Goal: Information Seeking & Learning: Compare options

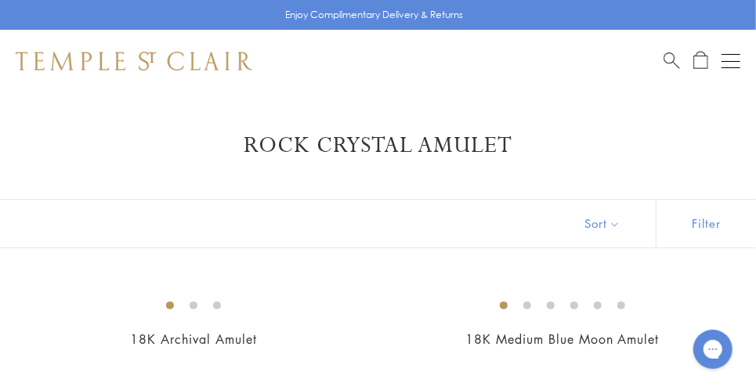
click at [667, 62] on span "Search" at bounding box center [671, 59] width 16 height 16
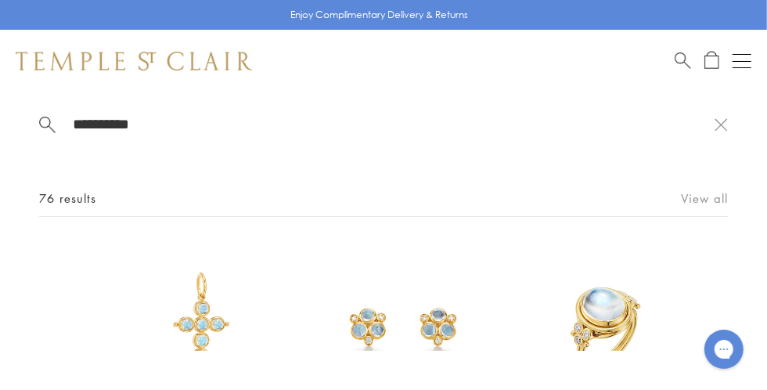
type input "**********"
click at [697, 195] on link "View all" at bounding box center [704, 197] width 47 height 17
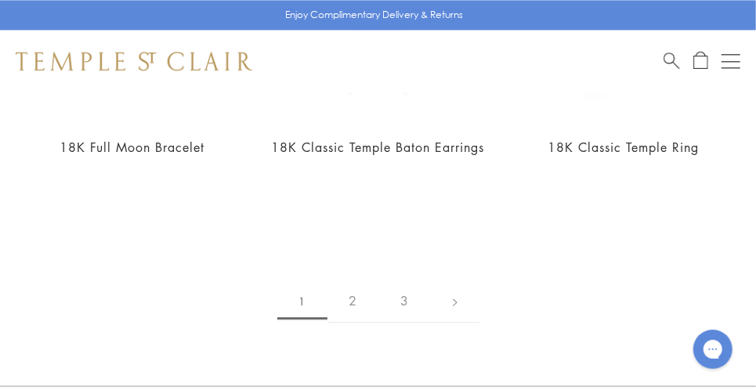
scroll to position [4001, 0]
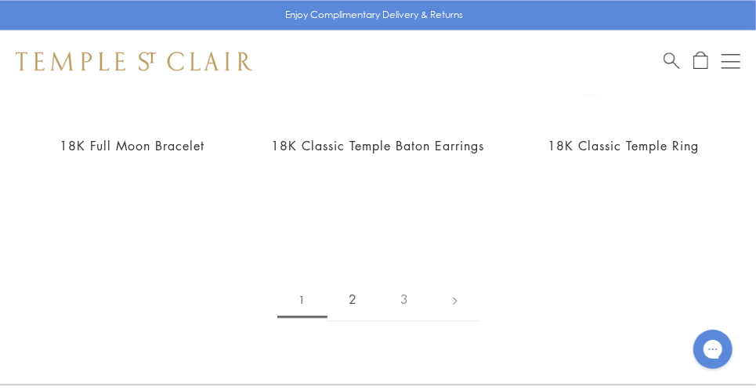
click at [355, 278] on link "2" at bounding box center [353, 299] width 52 height 43
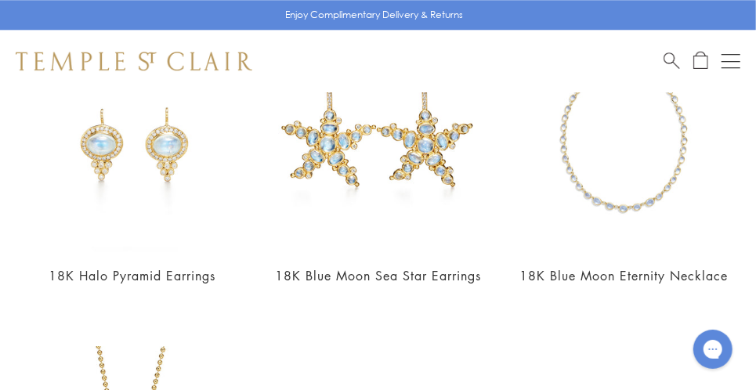
scroll to position [1850, 0]
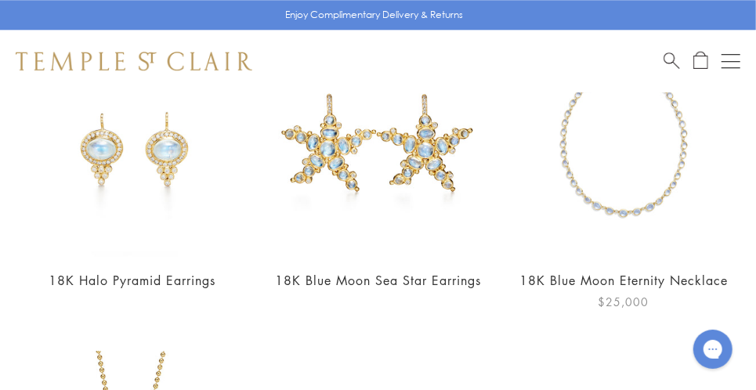
click at [638, 215] on img at bounding box center [623, 143] width 227 height 227
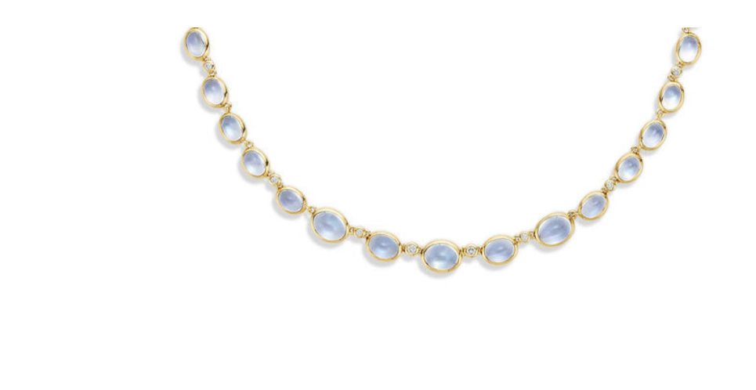
scroll to position [436, 0]
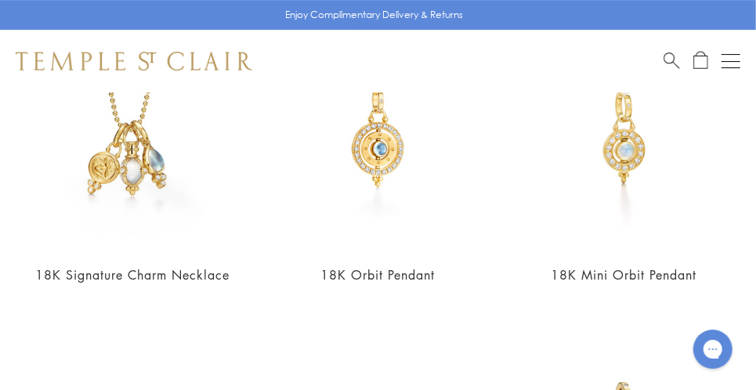
scroll to position [2179, 0]
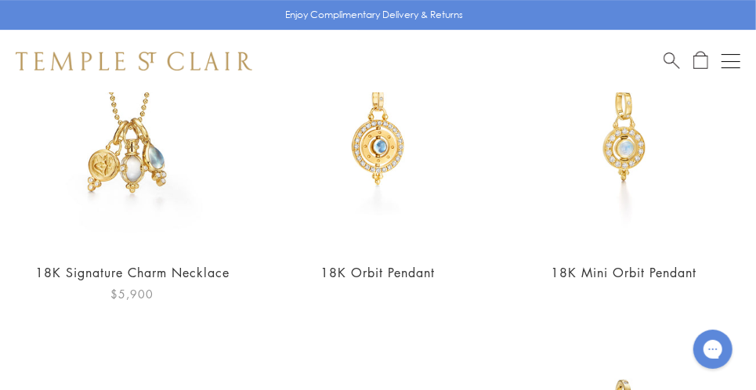
click at [121, 154] on img at bounding box center [132, 135] width 227 height 227
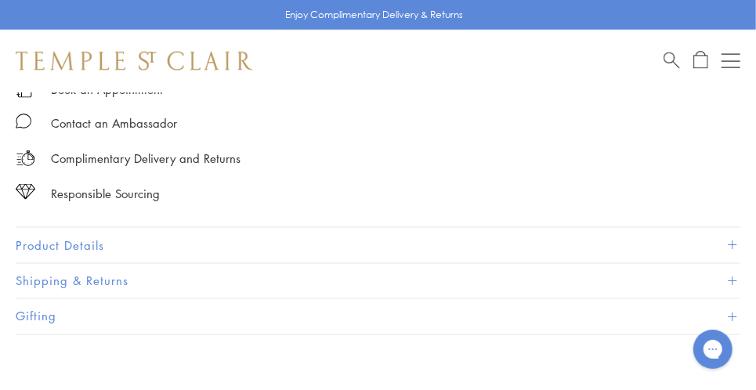
scroll to position [963, 0]
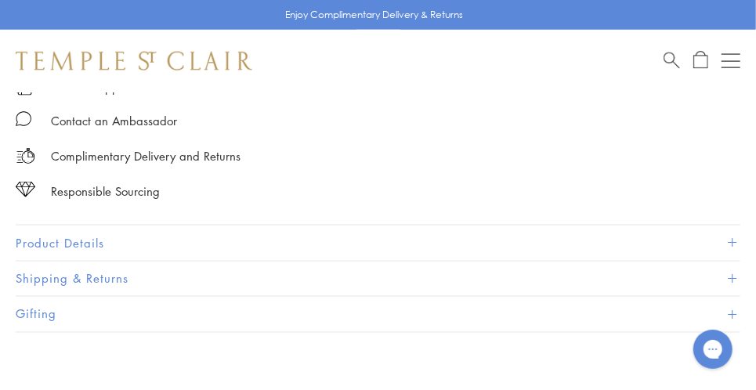
click at [731, 239] on span at bounding box center [731, 243] width 9 height 9
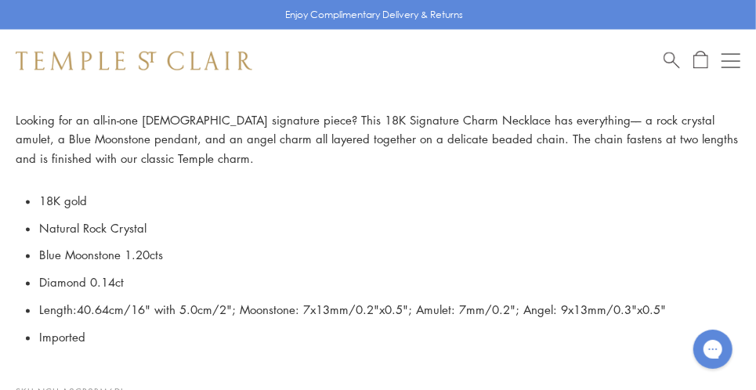
scroll to position [1120, 0]
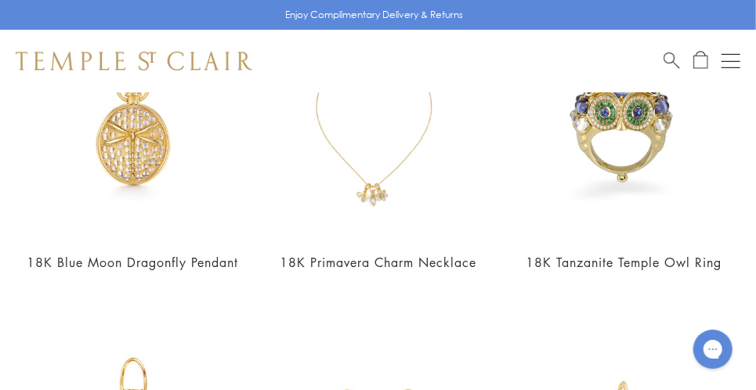
scroll to position [2831, 0]
click at [457, 262] on link "18K Primavera Charm Necklace" at bounding box center [378, 262] width 197 height 17
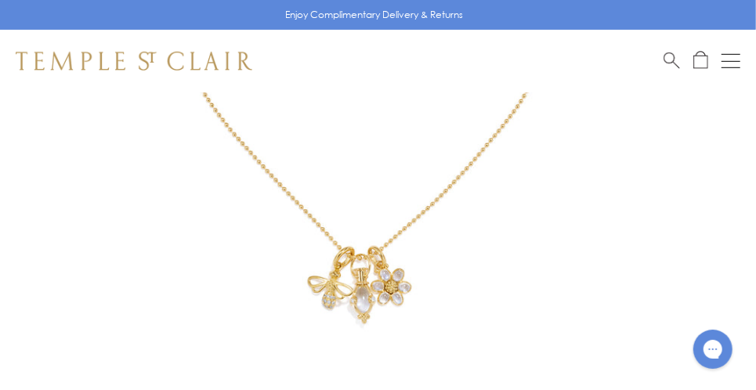
scroll to position [420, 0]
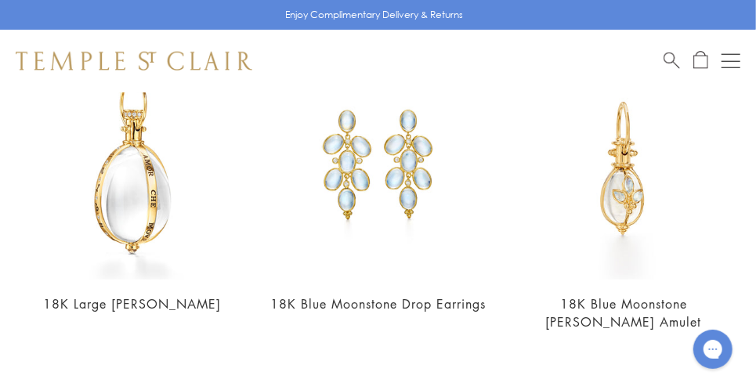
scroll to position [3111, 0]
click at [449, 297] on link "18K Blue Moonstone Drop Earrings" at bounding box center [377, 303] width 215 height 17
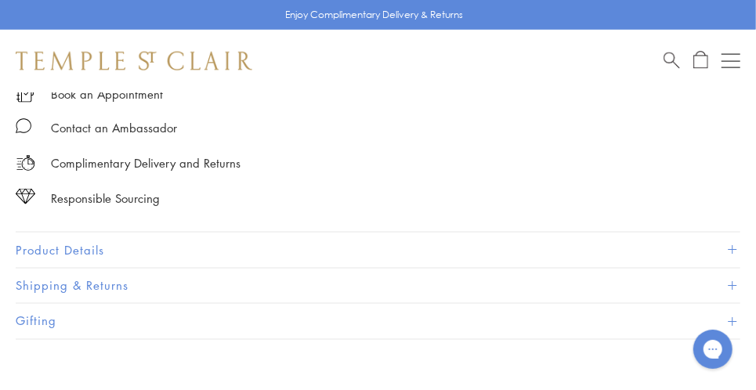
scroll to position [962, 0]
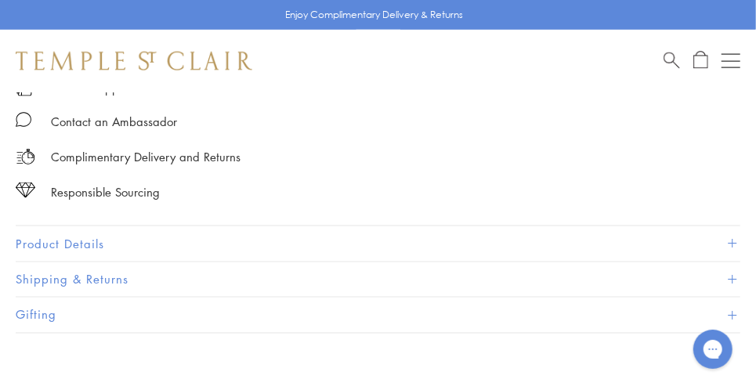
click at [731, 240] on span at bounding box center [731, 244] width 9 height 9
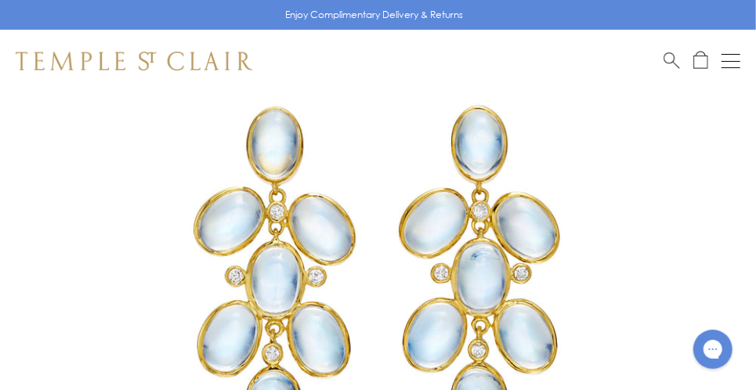
scroll to position [174, 0]
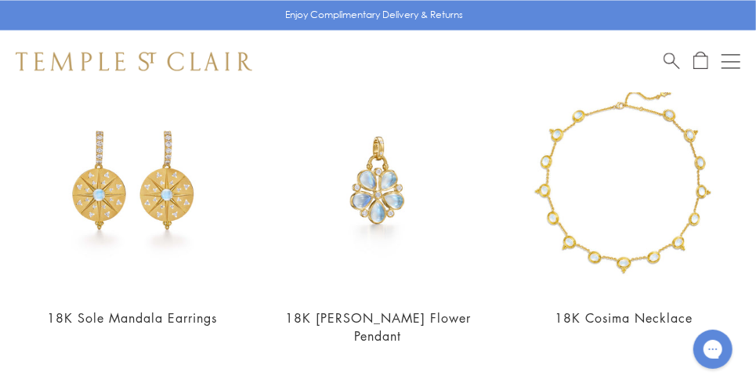
scroll to position [3775, 0]
click at [637, 217] on img at bounding box center [623, 180] width 227 height 227
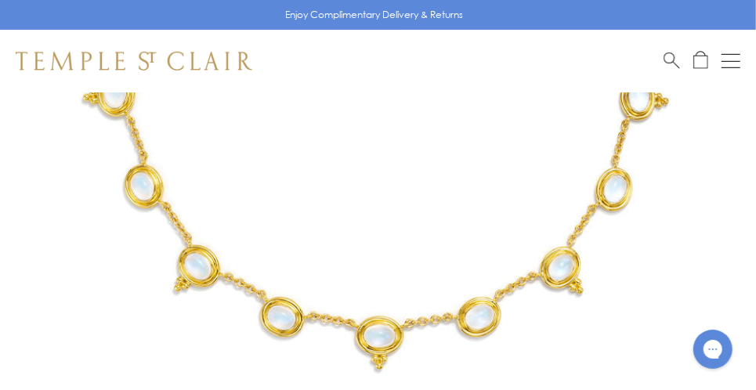
scroll to position [411, 0]
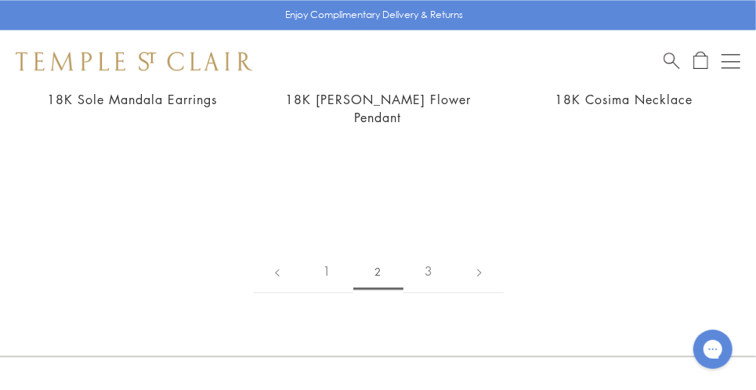
scroll to position [4011, 0]
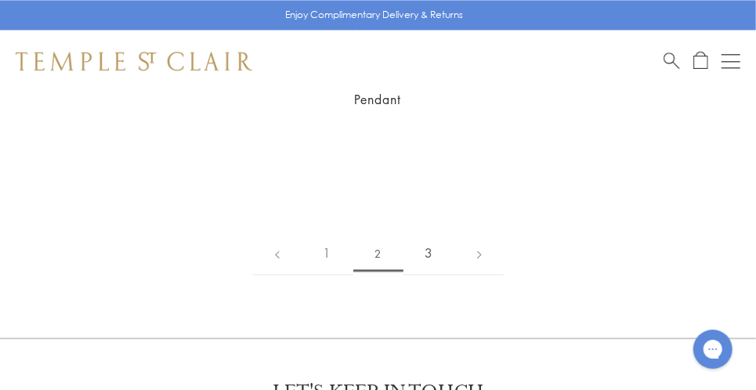
click at [433, 232] on link "3" at bounding box center [429, 253] width 52 height 43
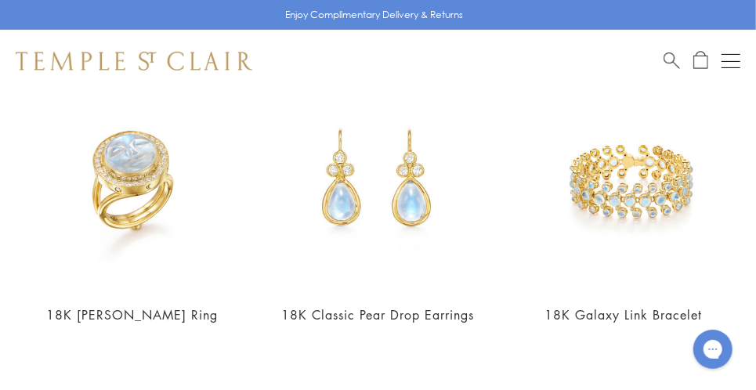
scroll to position [175, 0]
click at [640, 190] on img at bounding box center [623, 177] width 227 height 227
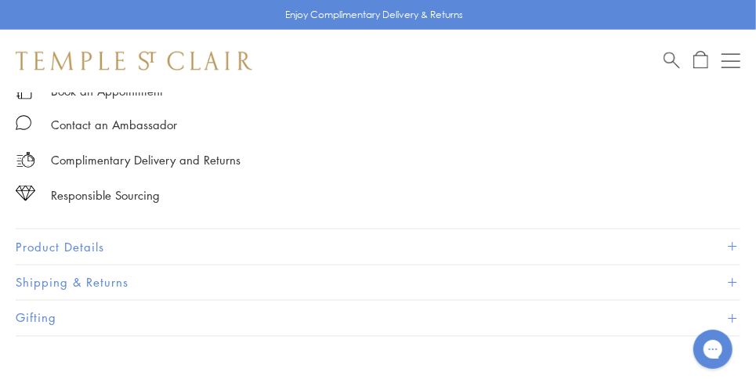
scroll to position [963, 0]
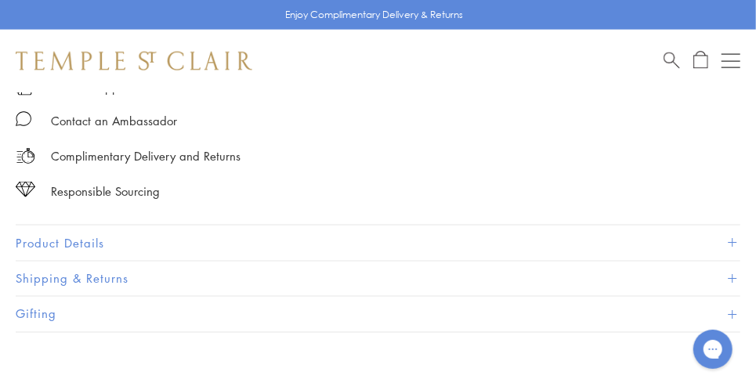
click at [734, 239] on span at bounding box center [731, 243] width 9 height 9
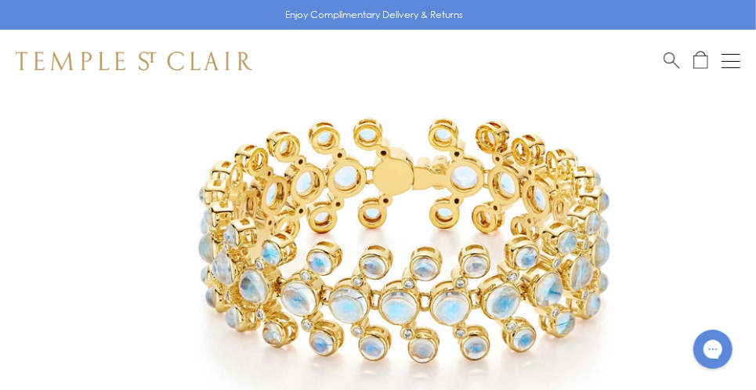
scroll to position [239, 0]
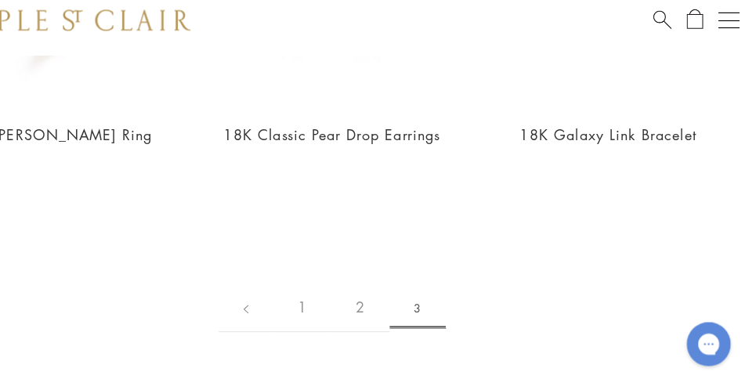
scroll to position [355, 0]
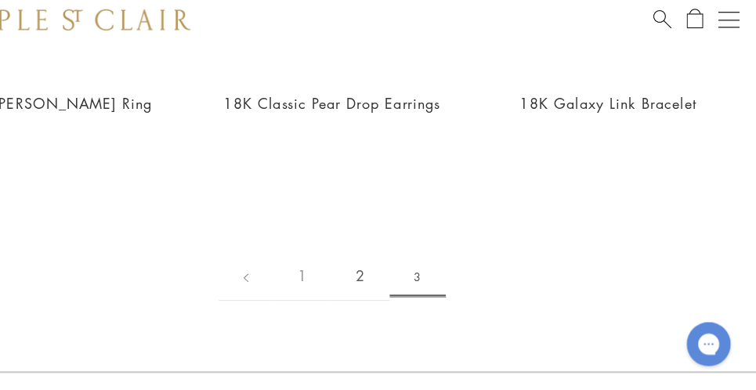
click at [403, 285] on link "2" at bounding box center [403, 289] width 52 height 43
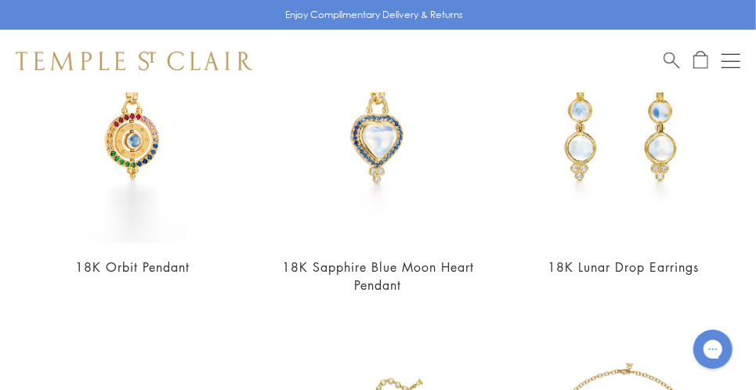
scroll to position [559, 0]
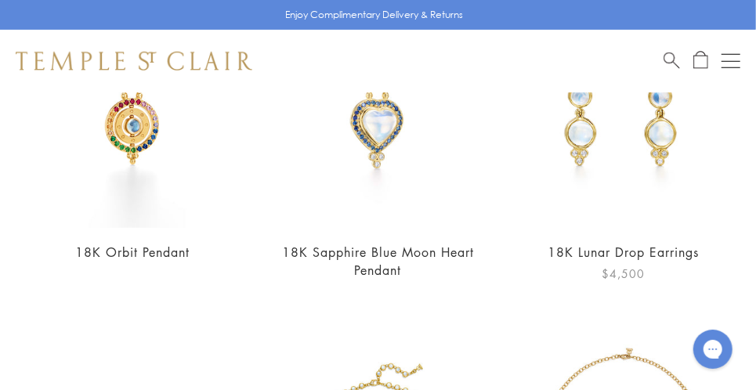
click at [648, 245] on link "18K Lunar Drop Earrings" at bounding box center [623, 252] width 151 height 17
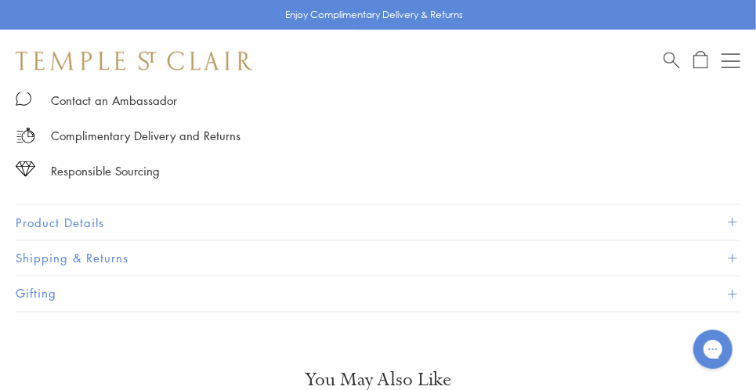
scroll to position [984, 0]
click at [731, 218] on span at bounding box center [731, 222] width 9 height 9
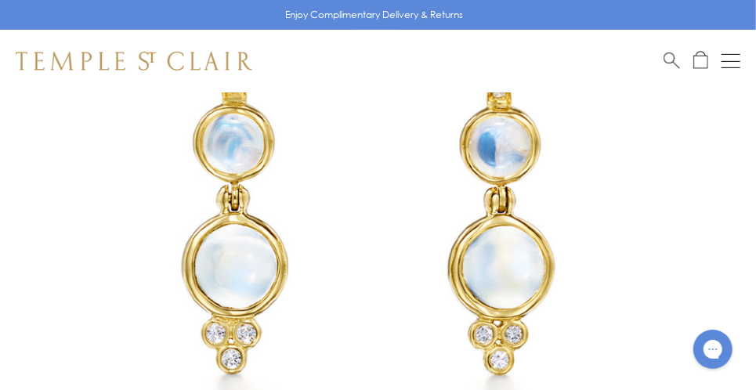
scroll to position [265, 0]
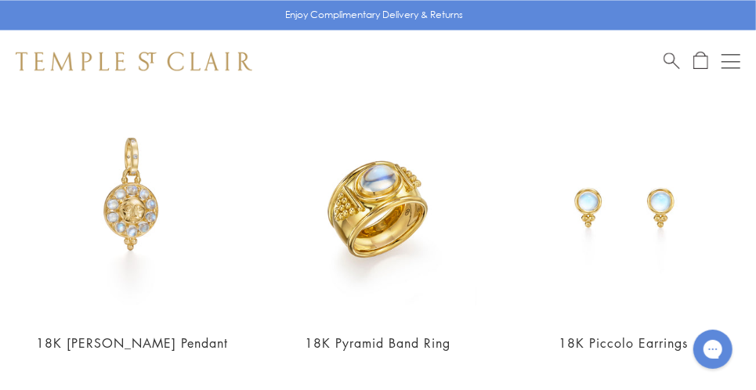
scroll to position [1523, 0]
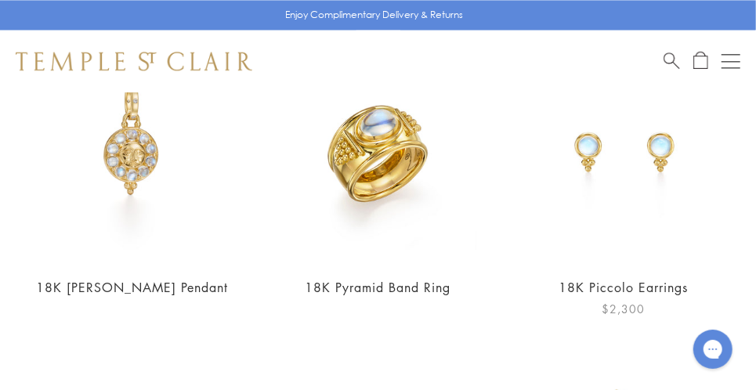
click at [648, 279] on link "18K Piccolo Earrings" at bounding box center [623, 287] width 129 height 17
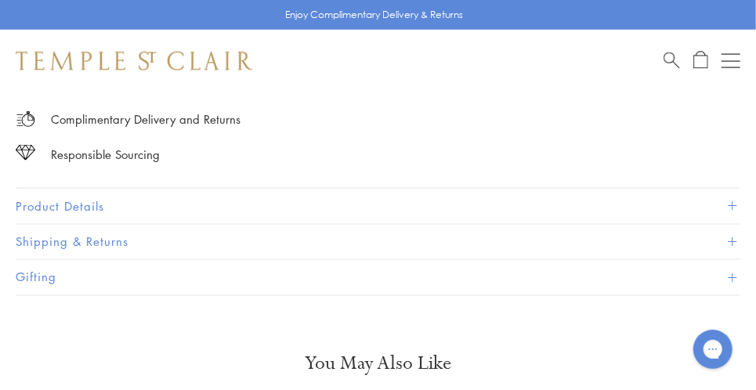
scroll to position [1002, 0]
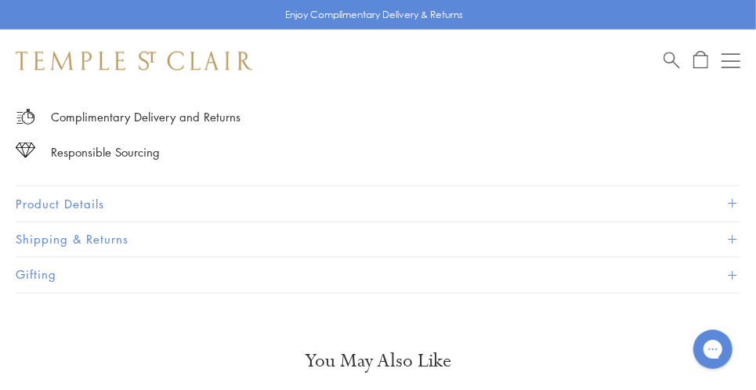
click at [730, 200] on span at bounding box center [731, 204] width 9 height 9
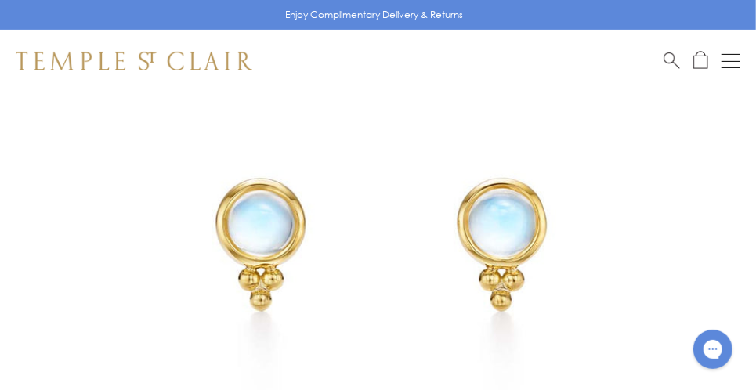
scroll to position [233, 0]
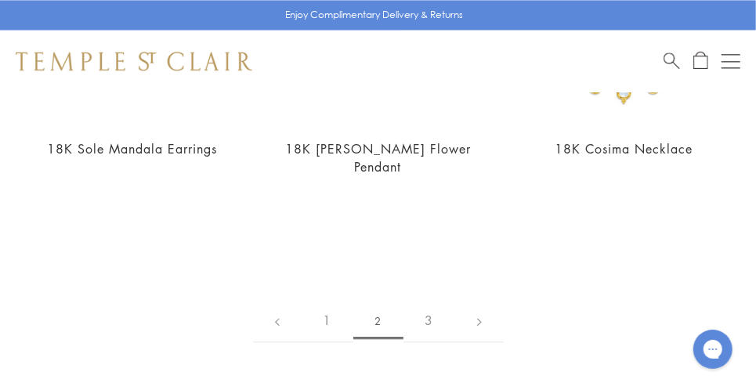
scroll to position [3945, 0]
click at [329, 298] on link "1" at bounding box center [327, 319] width 52 height 43
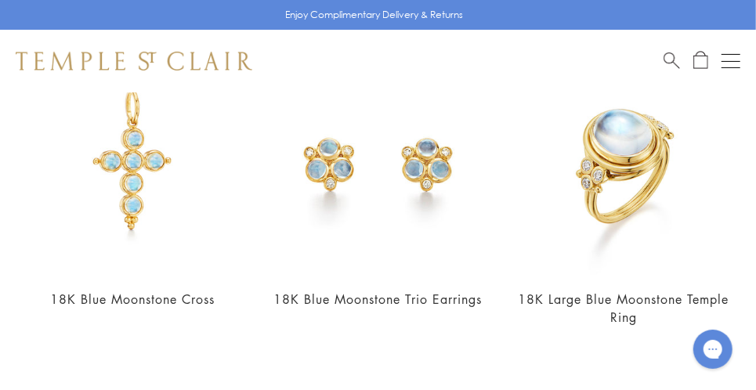
scroll to position [197, 0]
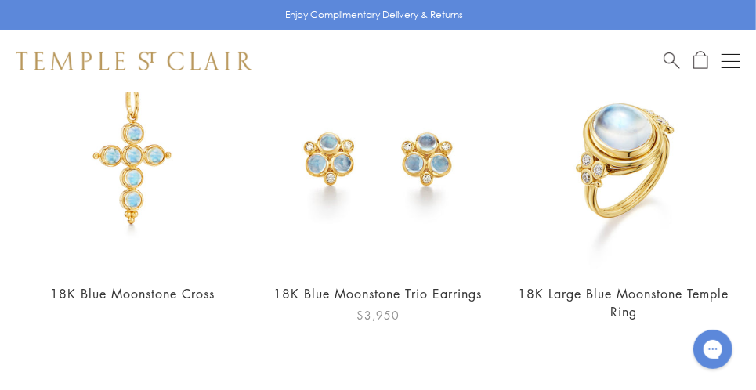
click at [428, 170] on img at bounding box center [378, 155] width 227 height 227
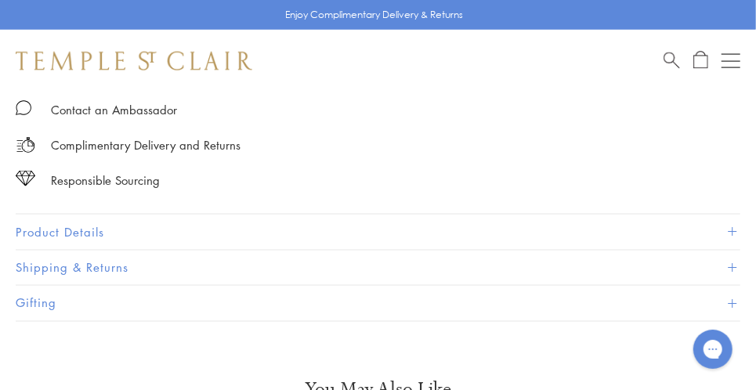
scroll to position [975, 0]
click at [731, 227] on span at bounding box center [731, 231] width 9 height 9
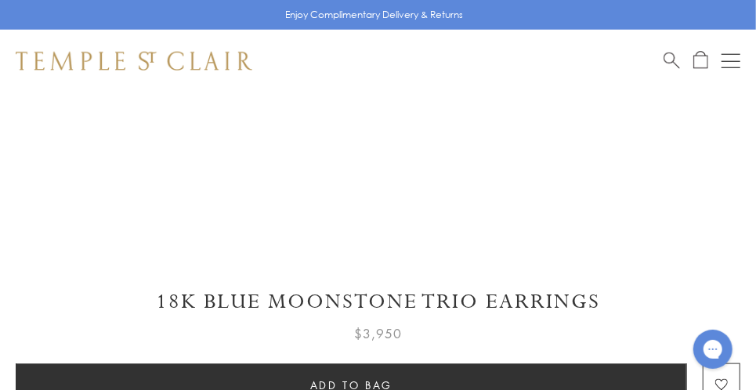
scroll to position [612, 0]
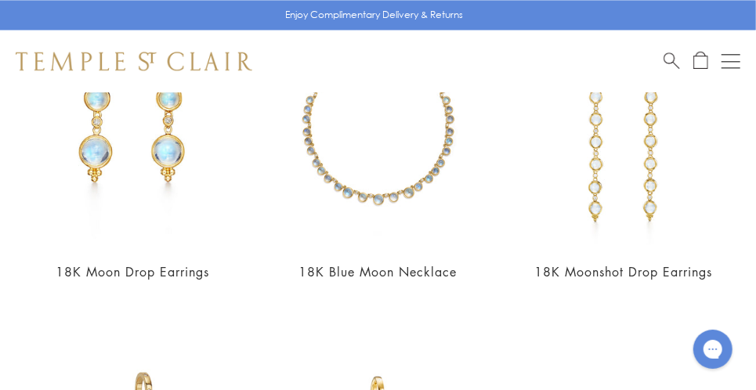
scroll to position [1575, 0]
click at [381, 193] on img at bounding box center [378, 133] width 227 height 227
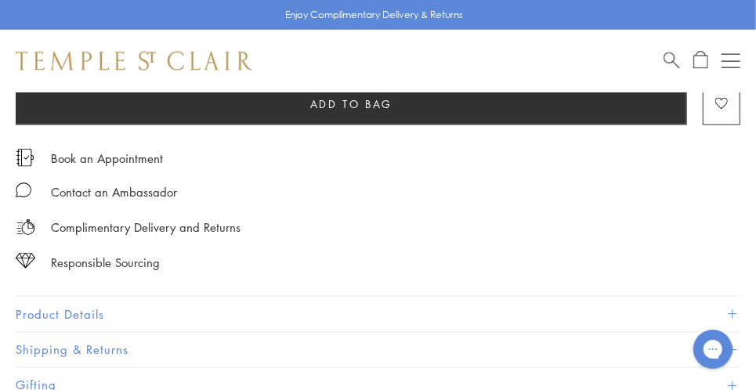
scroll to position [964, 0]
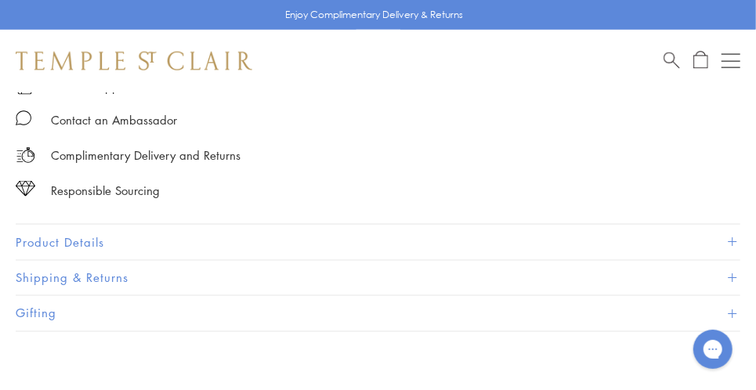
click at [731, 238] on span at bounding box center [731, 242] width 9 height 9
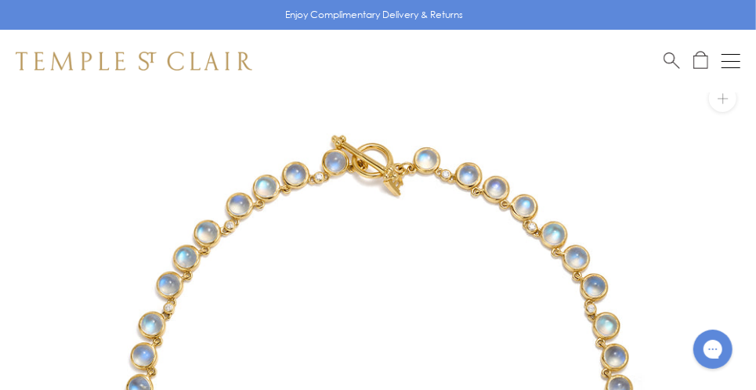
scroll to position [0, 0]
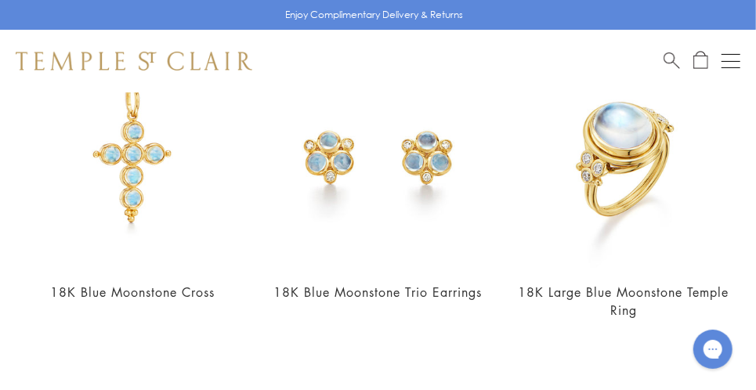
scroll to position [202, 0]
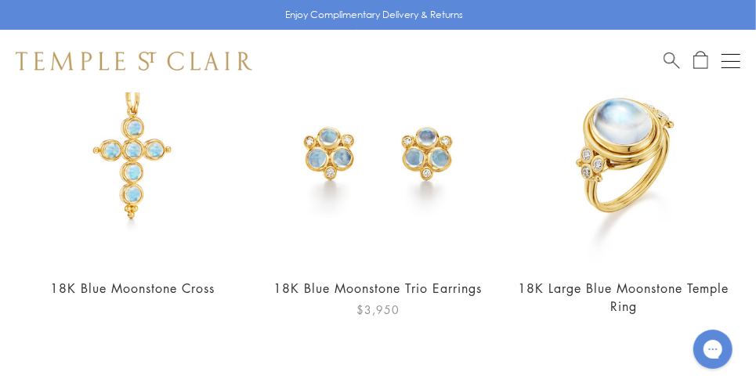
click at [418, 148] on img at bounding box center [378, 150] width 227 height 227
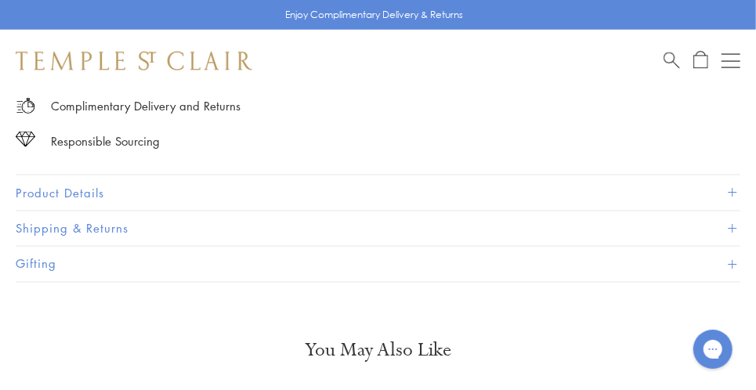
scroll to position [1012, 0]
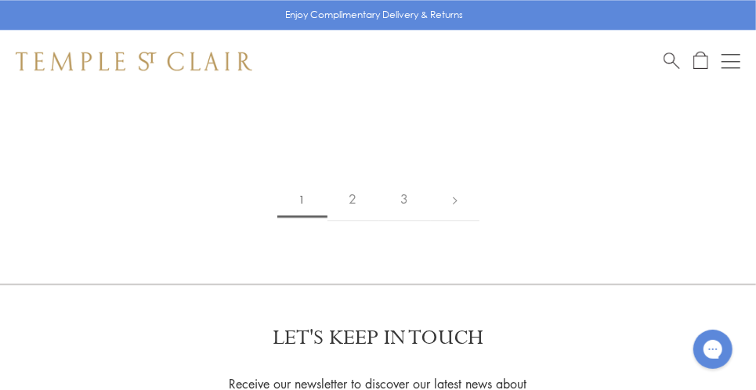
scroll to position [4073, 0]
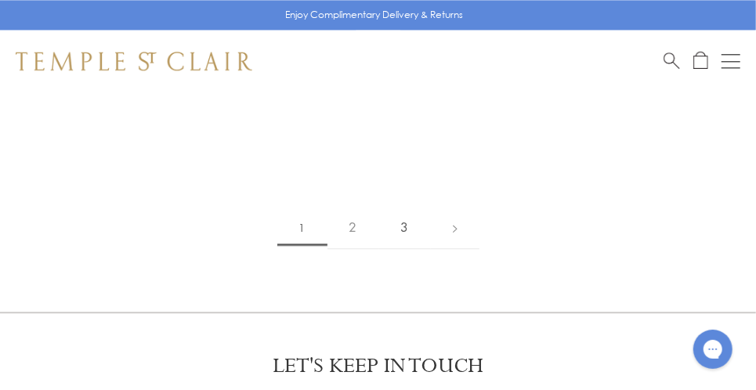
click at [406, 206] on link "3" at bounding box center [405, 227] width 52 height 43
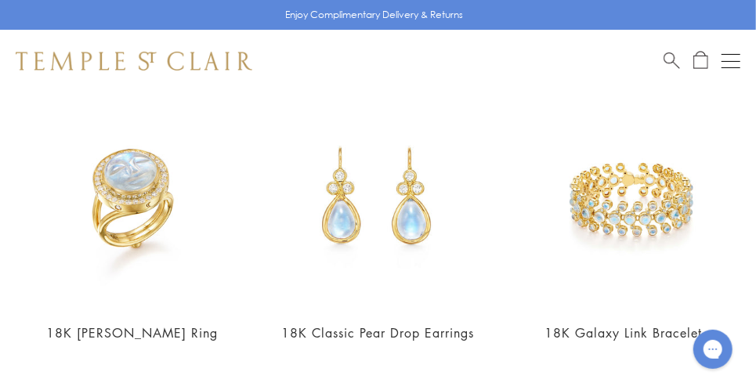
scroll to position [158, 0]
click at [642, 218] on img at bounding box center [623, 194] width 227 height 227
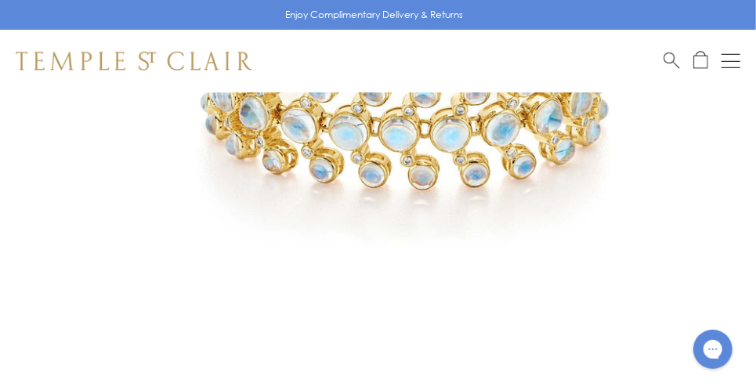
scroll to position [374, 0]
